Goal: Find contact information: Find contact information

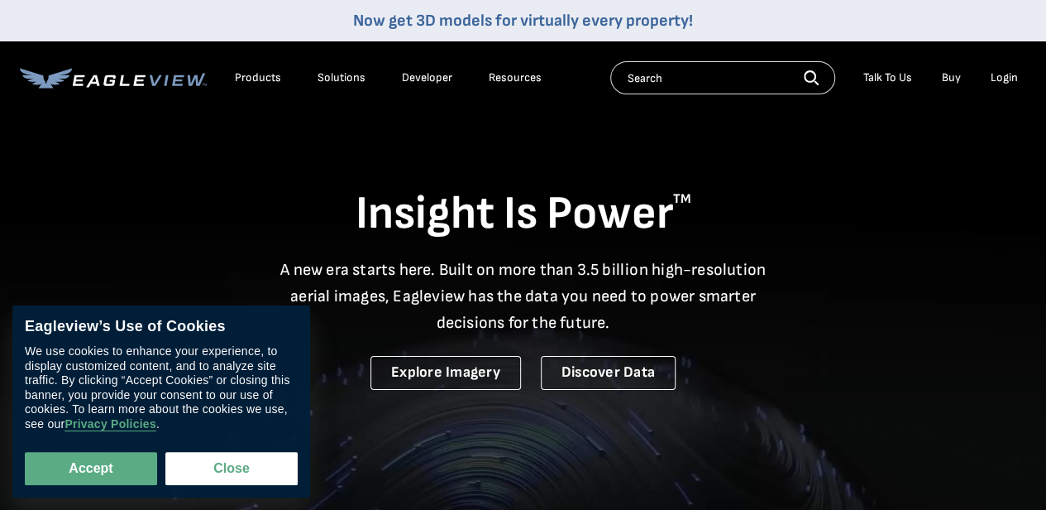
click at [877, 74] on div "Talk To Us" at bounding box center [888, 77] width 49 height 15
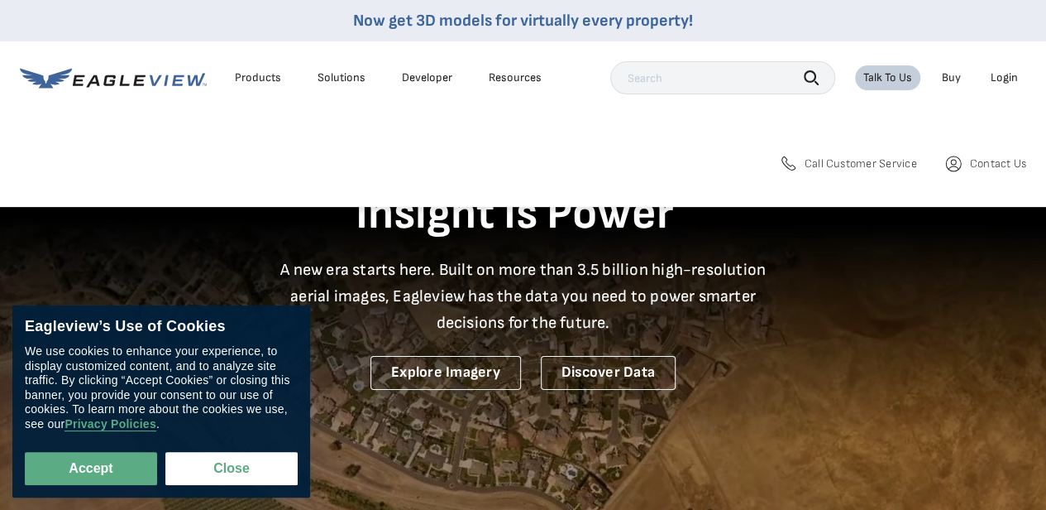
click at [854, 165] on span "Call Customer Service" at bounding box center [861, 163] width 112 height 15
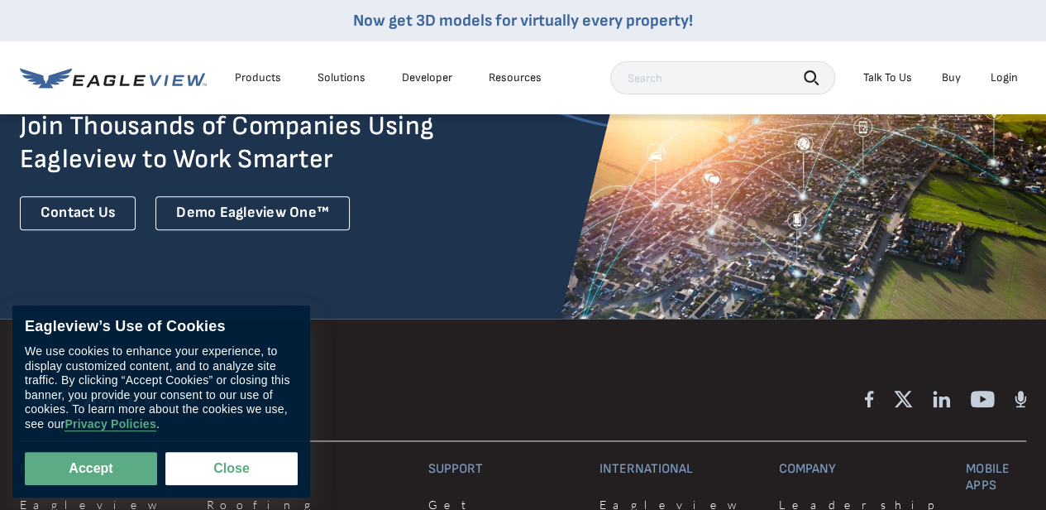
scroll to position [4485, 0]
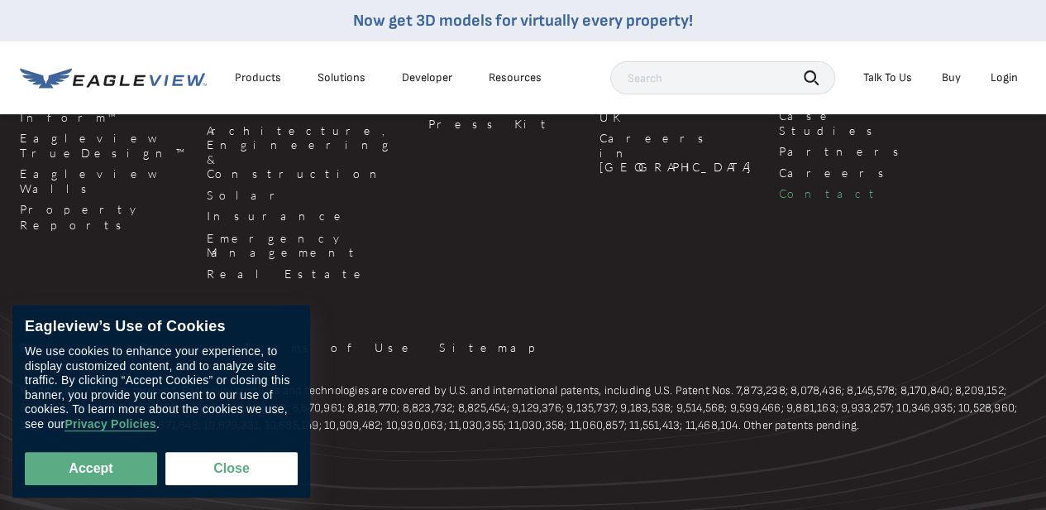
click at [779, 189] on link "Contact" at bounding box center [862, 193] width 167 height 15
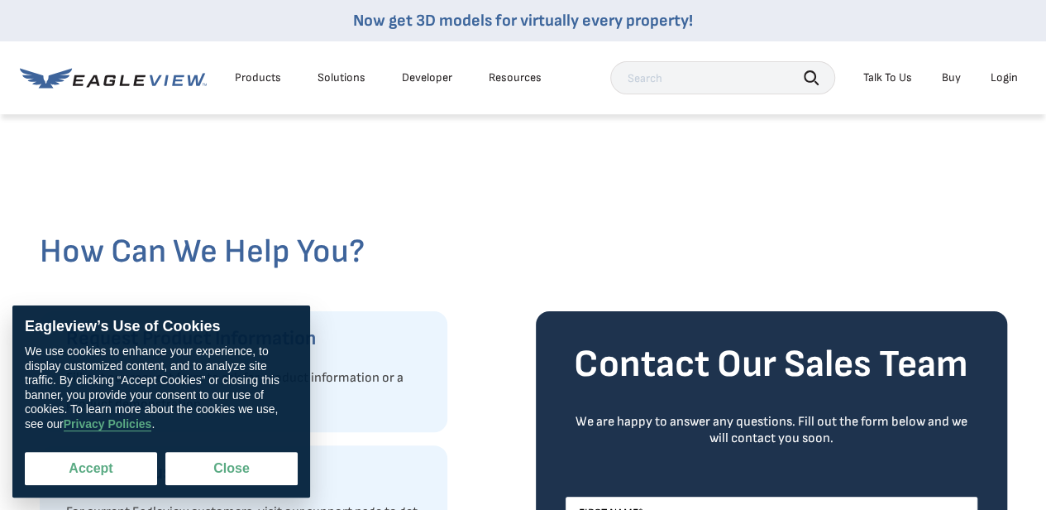
click at [137, 470] on button "Accept" at bounding box center [91, 468] width 132 height 33
checkbox input "true"
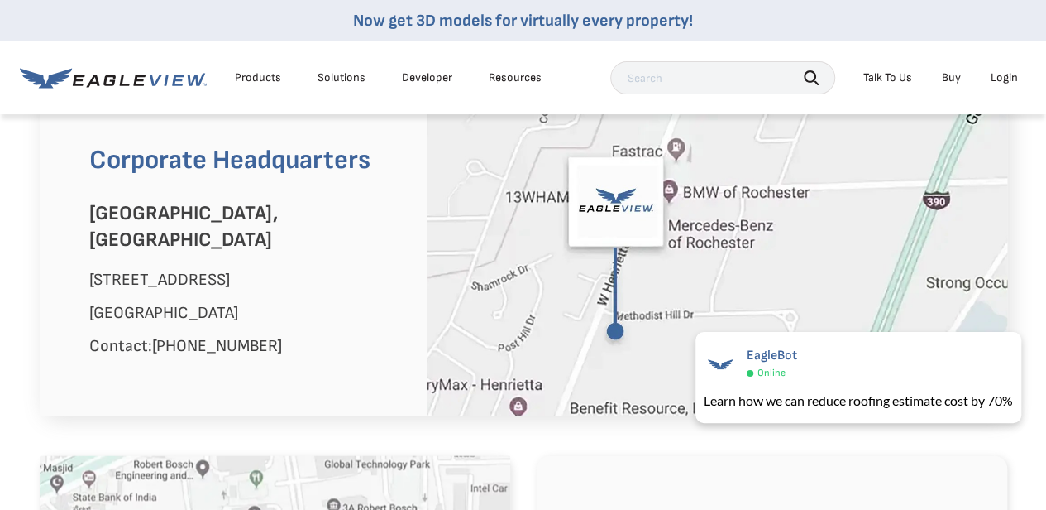
scroll to position [1036, 0]
